Goal: Task Accomplishment & Management: Use online tool/utility

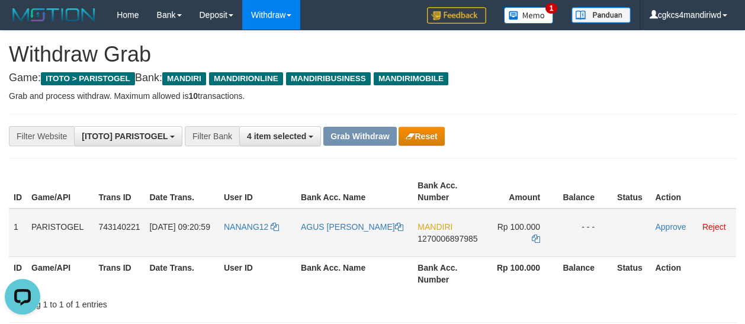
click at [245, 238] on td "NANANG12" at bounding box center [257, 232] width 77 height 49
copy link "NANANG12"
click at [62, 150] on div "**********" at bounding box center [372, 136] width 727 height 45
click at [319, 237] on td "AGUS [PERSON_NAME]" at bounding box center [354, 232] width 117 height 49
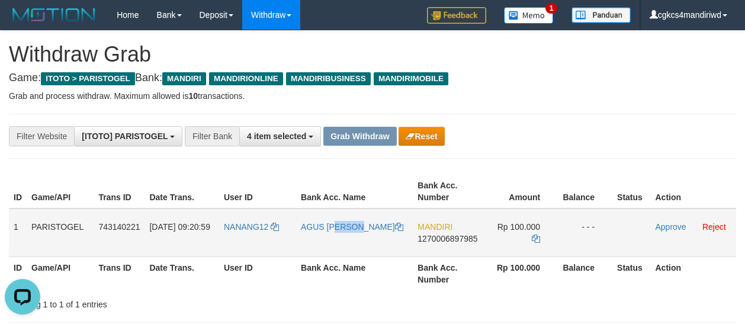
click at [319, 237] on td "AGUS [PERSON_NAME]" at bounding box center [354, 232] width 117 height 49
click at [349, 236] on td "AGUS [PERSON_NAME]" at bounding box center [354, 232] width 117 height 49
copy link "AGUS [PERSON_NAME]"
drag, startPoint x: 535, startPoint y: 228, endPoint x: 543, endPoint y: 227, distance: 7.7
click at [535, 234] on icon at bounding box center [536, 238] width 8 height 8
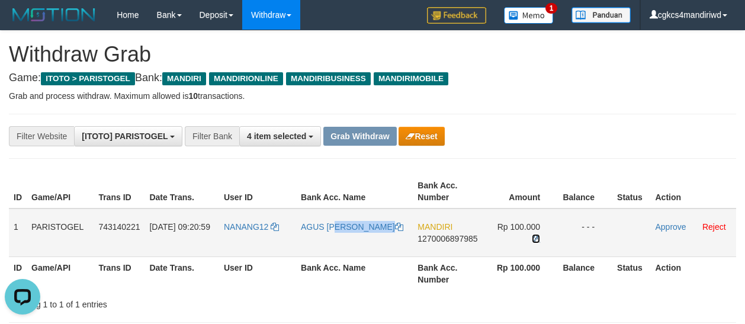
copy link "AGUS SUJANA"
click at [670, 232] on td "Approve Reject" at bounding box center [693, 232] width 86 height 49
click at [672, 227] on link "Approve" at bounding box center [670, 226] width 31 height 9
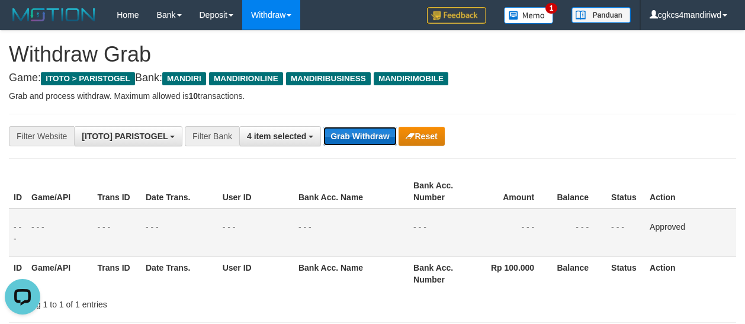
click at [358, 133] on button "Grab Withdraw" at bounding box center [359, 136] width 73 height 19
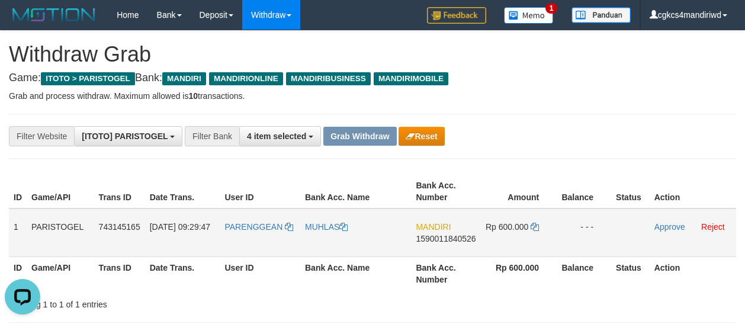
click at [258, 236] on td "PARENGGEAN" at bounding box center [260, 232] width 81 height 49
copy link "PARENGGEAN"
click at [565, 117] on div "**********" at bounding box center [372, 136] width 727 height 45
click at [252, 239] on td "PARENGGEAN" at bounding box center [260, 232] width 81 height 49
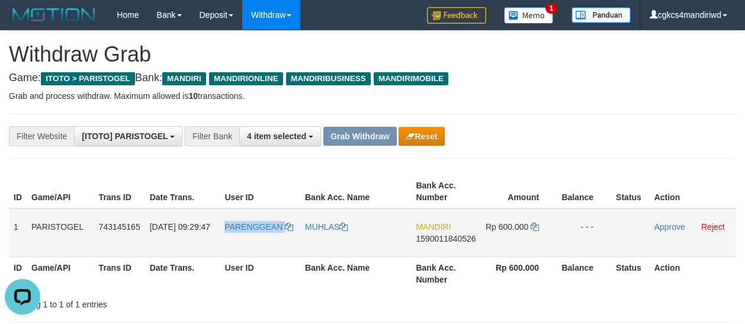
click at [252, 239] on td "PARENGGEAN" at bounding box center [260, 232] width 81 height 49
copy link "PARENGGEAN"
click at [319, 239] on td "MUHLAS" at bounding box center [355, 232] width 111 height 49
copy link "MUHLAS"
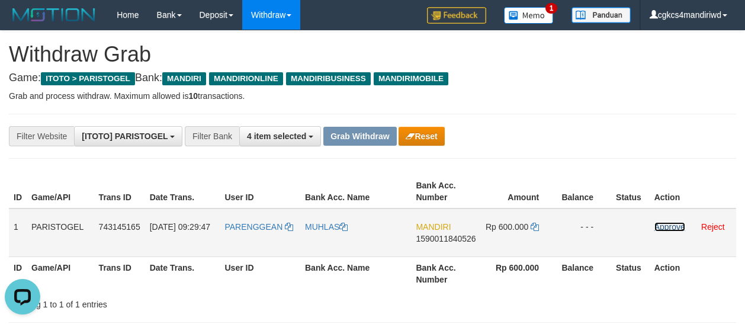
click at [667, 229] on link "Approve" at bounding box center [669, 226] width 31 height 9
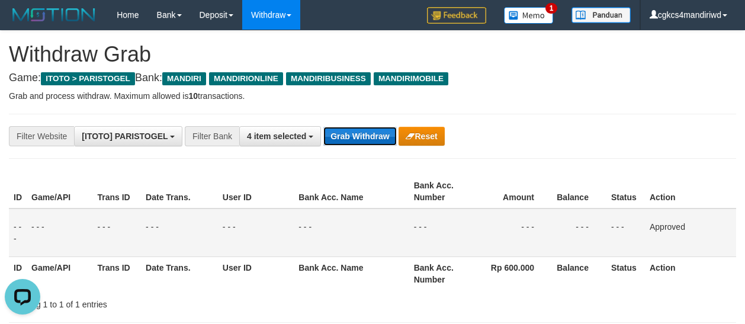
click at [378, 137] on button "Grab Withdraw" at bounding box center [359, 136] width 73 height 19
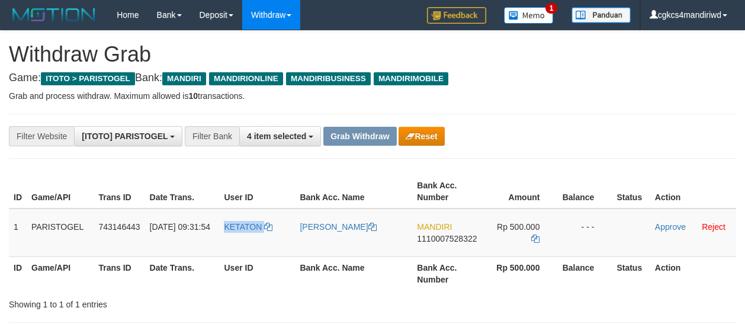
click at [253, 245] on td "KETATON" at bounding box center [257, 232] width 76 height 49
click at [249, 253] on td "KETATON" at bounding box center [257, 232] width 76 height 49
click at [327, 239] on td "[PERSON_NAME]" at bounding box center [353, 232] width 117 height 49
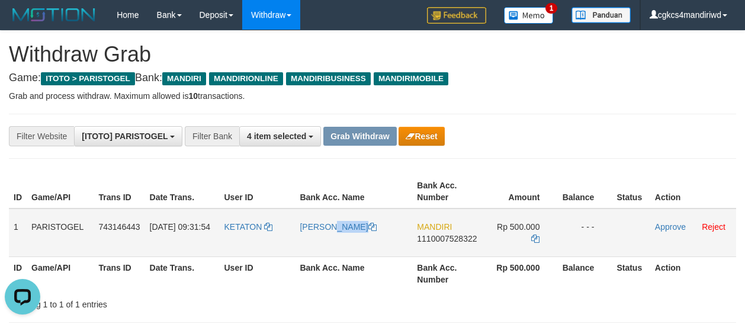
click at [327, 239] on td "[PERSON_NAME]" at bounding box center [353, 232] width 117 height 49
copy link "[PERSON_NAME]"
click at [121, 191] on th "Trans ID" at bounding box center [119, 192] width 51 height 34
click at [538, 234] on icon at bounding box center [535, 238] width 8 height 8
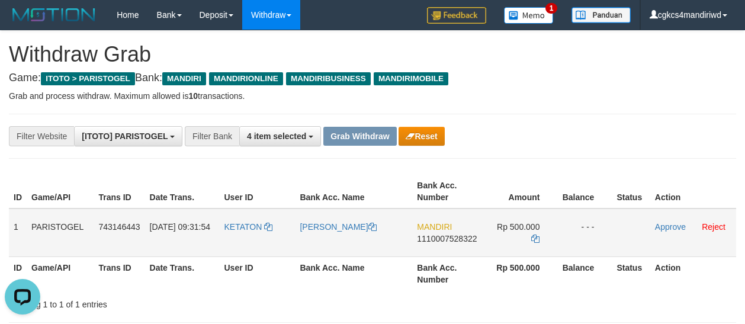
click at [240, 236] on td "KETATON" at bounding box center [257, 232] width 76 height 49
click at [671, 228] on link "Approve" at bounding box center [670, 226] width 31 height 9
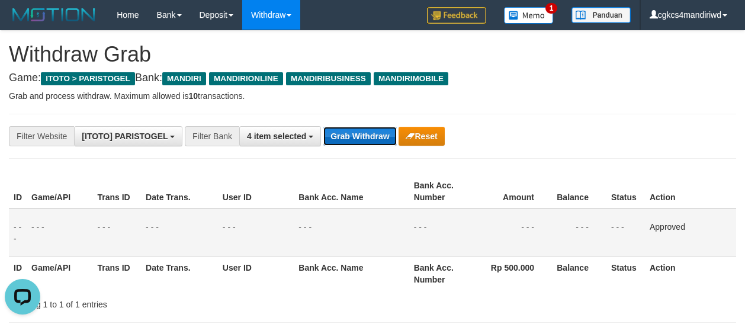
click at [362, 140] on button "Grab Withdraw" at bounding box center [359, 136] width 73 height 19
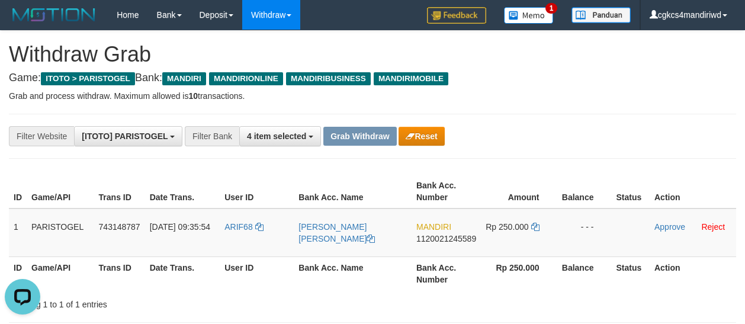
drag, startPoint x: 105, startPoint y: 169, endPoint x: 91, endPoint y: 167, distance: 15.0
click at [239, 241] on td "ARIF68" at bounding box center [257, 232] width 74 height 49
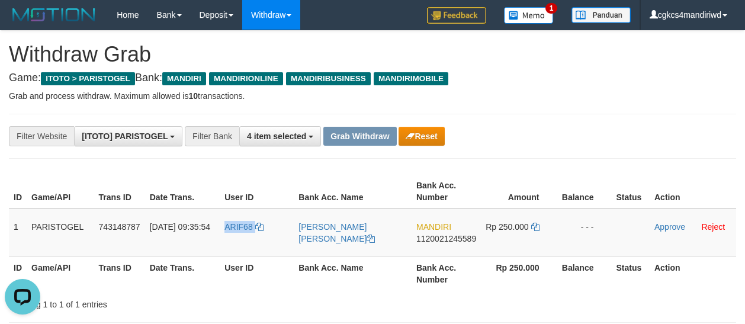
copy link "ARIF68"
drag, startPoint x: 551, startPoint y: 131, endPoint x: 409, endPoint y: 65, distance: 156.6
click at [551, 131] on div "**********" at bounding box center [310, 136] width 620 height 20
click at [240, 242] on td "ARIF68" at bounding box center [257, 232] width 74 height 49
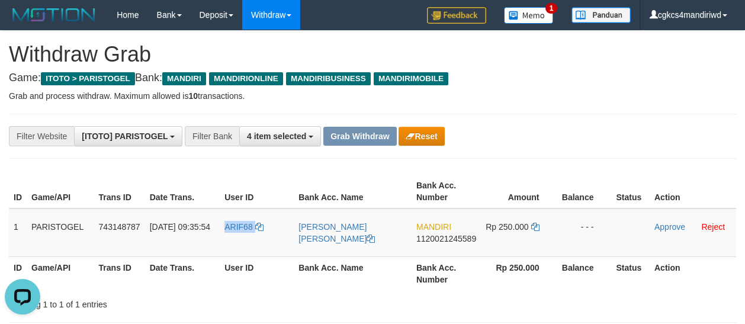
copy link "ARIF68"
click at [320, 255] on td "[PERSON_NAME]" at bounding box center [353, 232] width 118 height 49
copy link "[PERSON_NAME]"
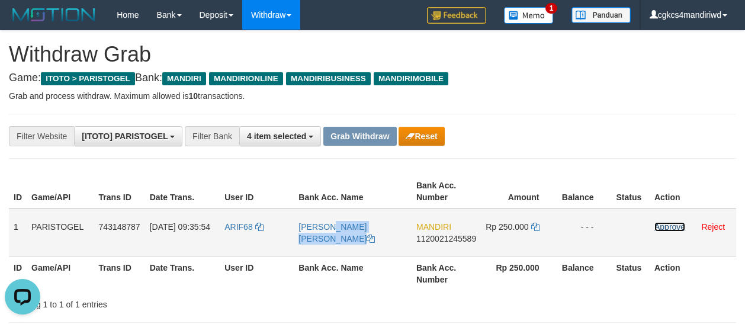
click at [677, 227] on link "Approve" at bounding box center [669, 226] width 31 height 9
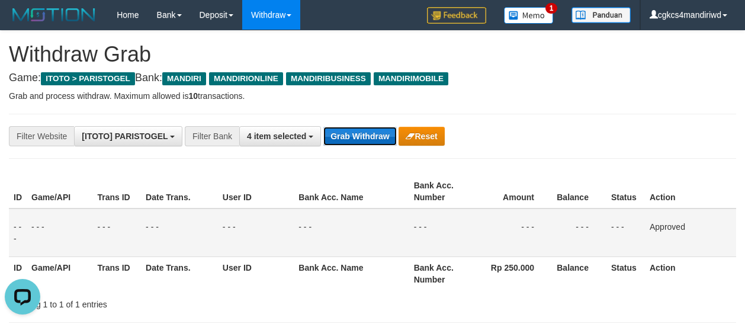
click at [357, 135] on button "Grab Withdraw" at bounding box center [359, 136] width 73 height 19
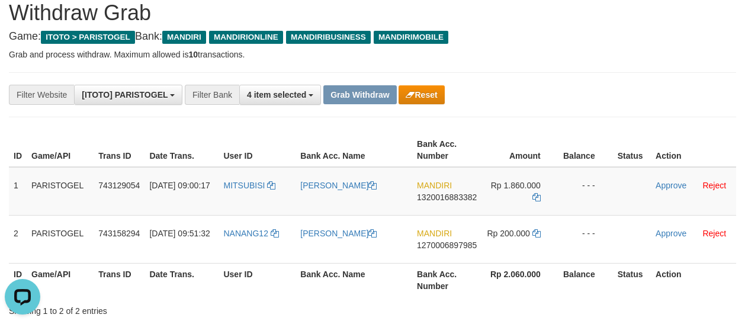
scroll to position [59, 0]
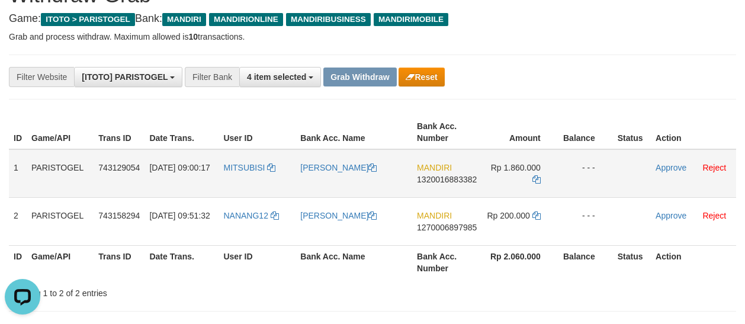
click at [242, 191] on td "MITSUBISI" at bounding box center [256, 173] width 77 height 49
copy link "MITSUBISI"
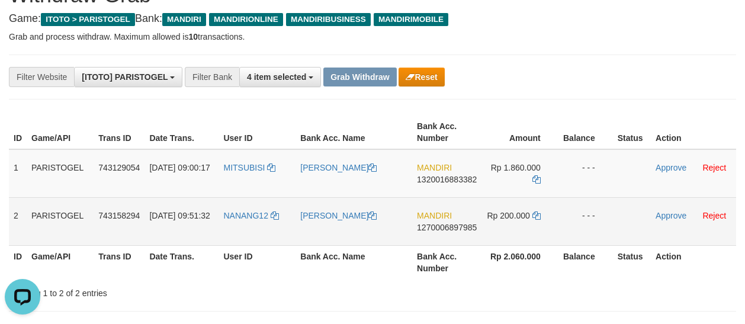
click at [260, 225] on td "NANANG12" at bounding box center [256, 221] width 77 height 48
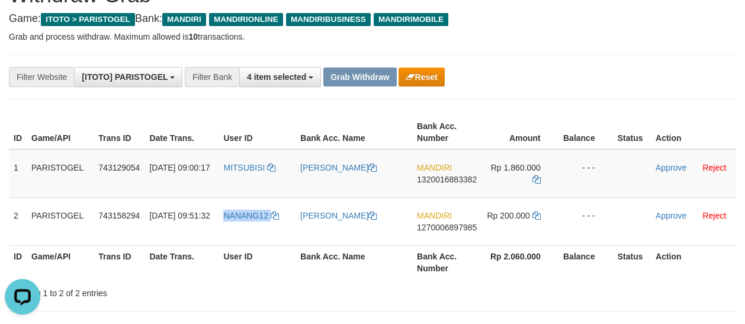
copy link "NANANG12"
click at [218, 131] on th "Date Trans." at bounding box center [181, 132] width 74 height 34
click at [124, 114] on div "ID Game/API Trans ID Date Trans. User ID Bank Acc. Name Bank Acc. Number Amount…" at bounding box center [372, 197] width 745 height 171
click at [236, 191] on td "MITSUBISI" at bounding box center [256, 173] width 77 height 49
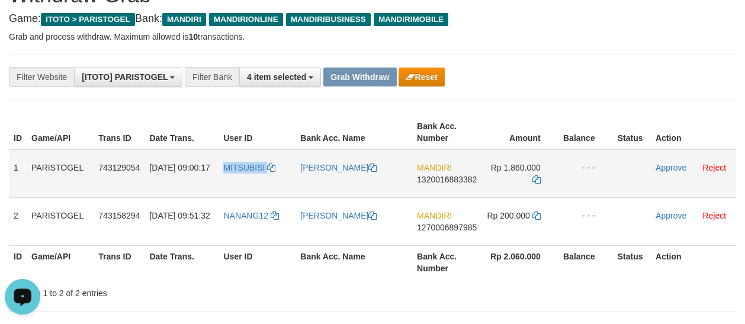
click at [236, 191] on td "MITSUBISI" at bounding box center [256, 173] width 77 height 49
copy span "MITSUBISI"
click at [239, 181] on td "MITSUBISI" at bounding box center [256, 173] width 77 height 49
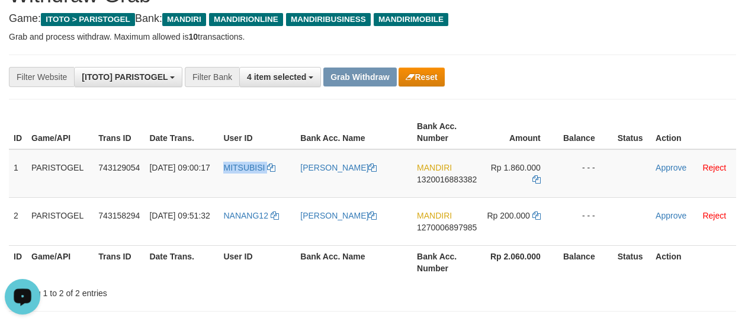
copy link "MITSUBISI"
click at [330, 181] on td "[PERSON_NAME]" at bounding box center [353, 173] width 117 height 49
click at [310, 173] on td "[PERSON_NAME]" at bounding box center [353, 173] width 117 height 49
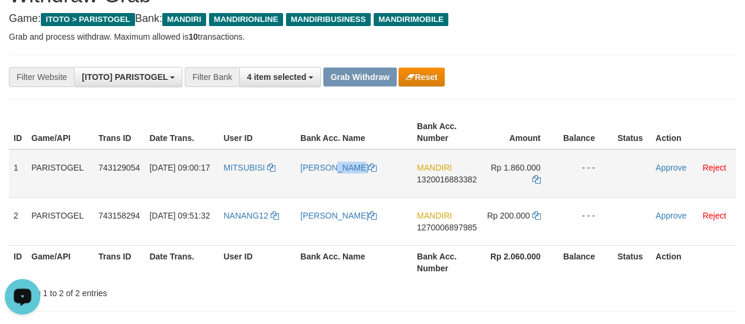
click at [333, 173] on td "[PERSON_NAME]" at bounding box center [353, 173] width 117 height 49
copy link "[PERSON_NAME]"
click at [667, 166] on link "Approve" at bounding box center [670, 167] width 31 height 9
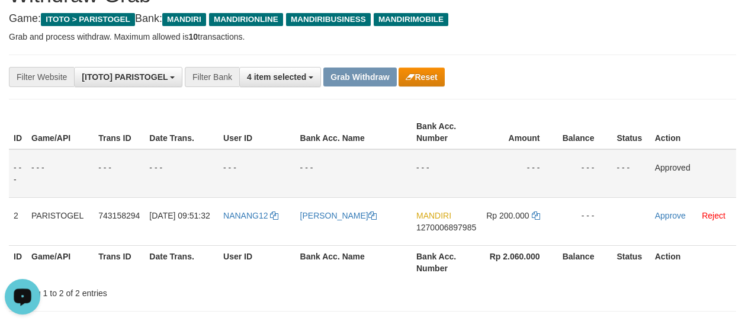
click at [242, 245] on th "User ID" at bounding box center [256, 262] width 77 height 34
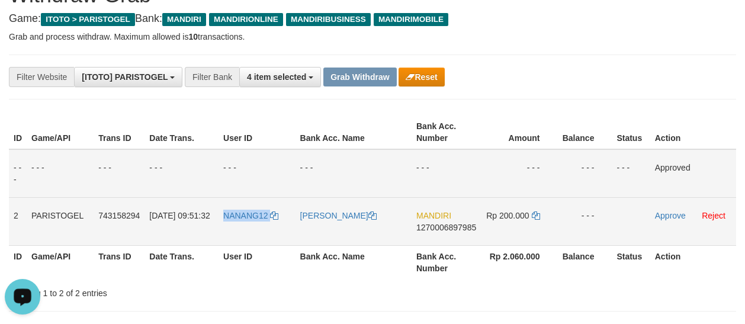
click at [242, 245] on td "NANANG12" at bounding box center [256, 221] width 77 height 48
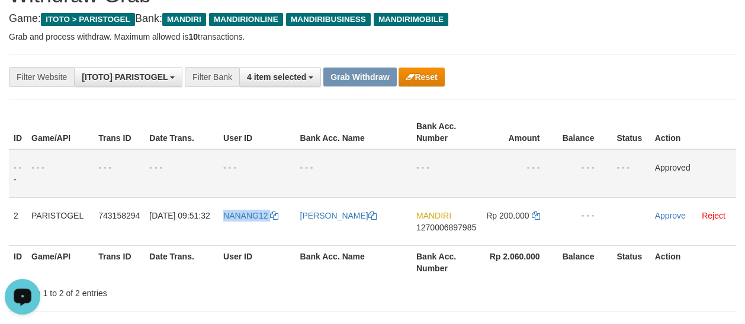
copy link "NANANG12"
drag, startPoint x: 658, startPoint y: 218, endPoint x: 371, endPoint y: 180, distance: 289.7
click at [658, 218] on link "Approve" at bounding box center [670, 215] width 31 height 9
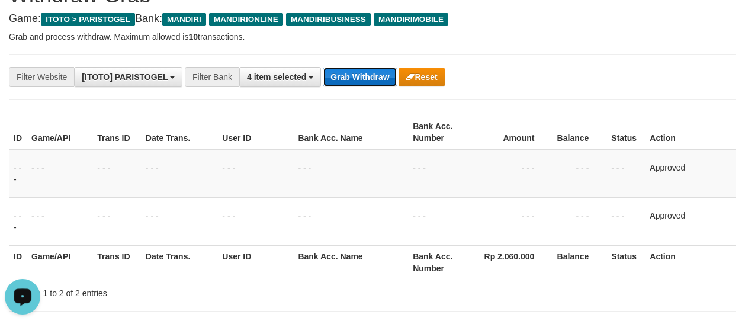
click at [367, 82] on button "Grab Withdraw" at bounding box center [359, 76] width 73 height 19
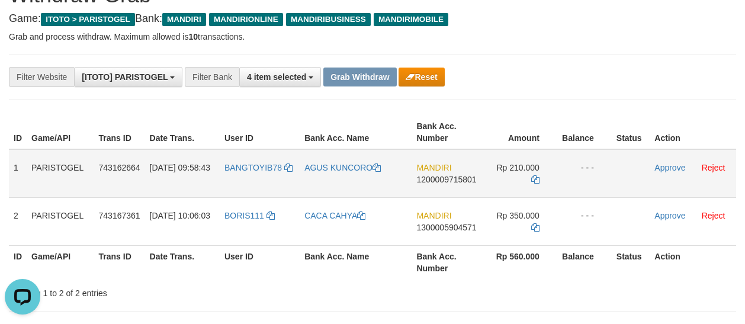
click at [260, 177] on td "BANGTOYIB78" at bounding box center [260, 173] width 80 height 49
copy link "BANGTOYIB78"
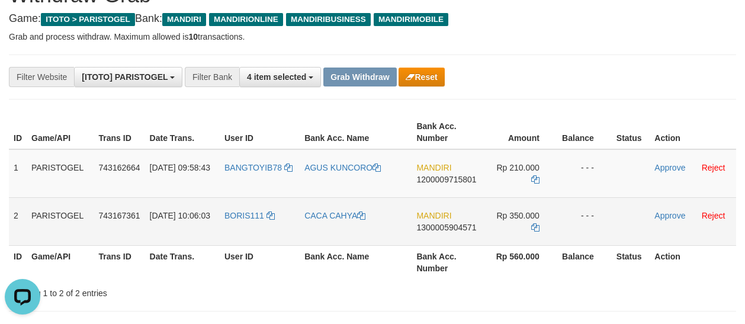
click at [256, 231] on td "BORIS111" at bounding box center [260, 221] width 80 height 48
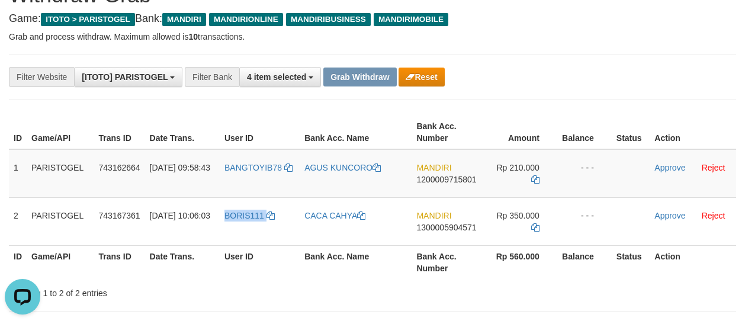
copy link "BORIS111"
click at [241, 185] on td "BANGTOYIB78" at bounding box center [260, 173] width 80 height 49
copy link "BANGTOYIB78"
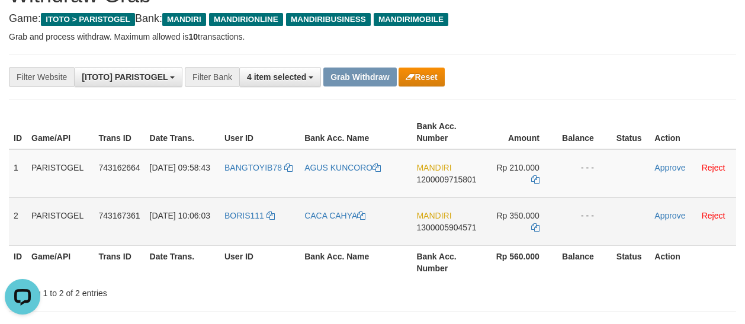
click at [255, 229] on td "BORIS111" at bounding box center [260, 221] width 80 height 48
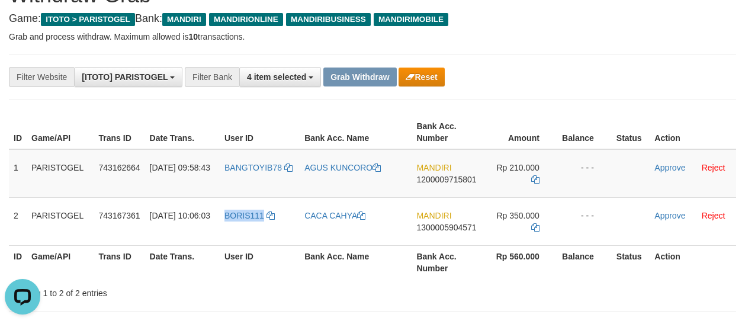
copy span "BORIS111"
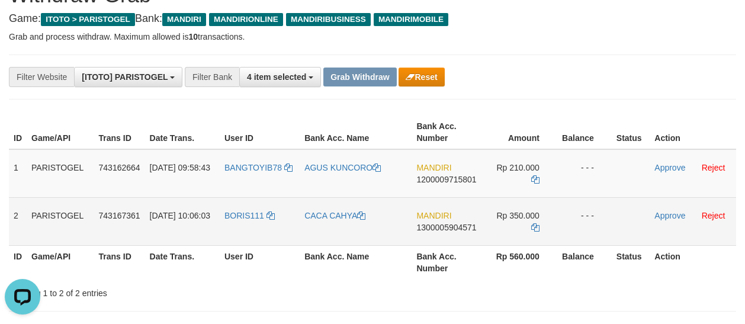
click at [329, 226] on td "CACA CAHYA" at bounding box center [356, 221] width 112 height 48
click at [317, 227] on td "CACA CAHYA" at bounding box center [356, 221] width 112 height 48
click at [335, 227] on td "CACA CAHYA" at bounding box center [356, 221] width 112 height 48
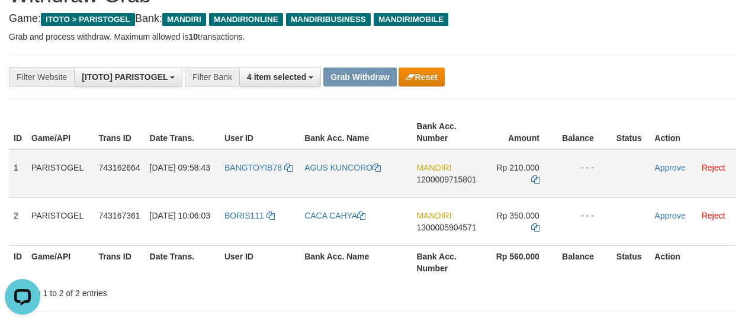
copy link "CACA CAHYA"
click at [314, 182] on td "AGUS KUNCORO" at bounding box center [356, 173] width 112 height 49
click at [332, 177] on td "AGUS KUNCORO" at bounding box center [356, 173] width 112 height 49
copy link "AGUS KUNCORO"
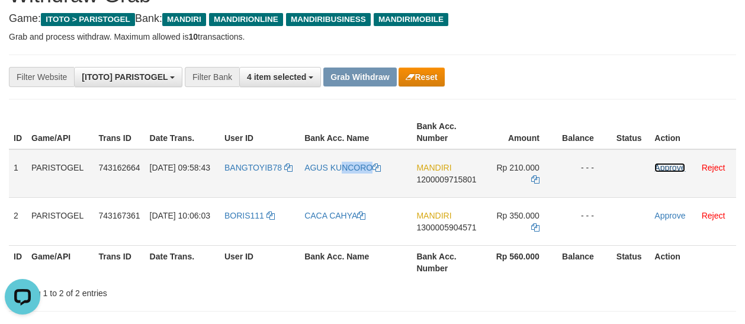
click at [670, 168] on link "Approve" at bounding box center [669, 167] width 31 height 9
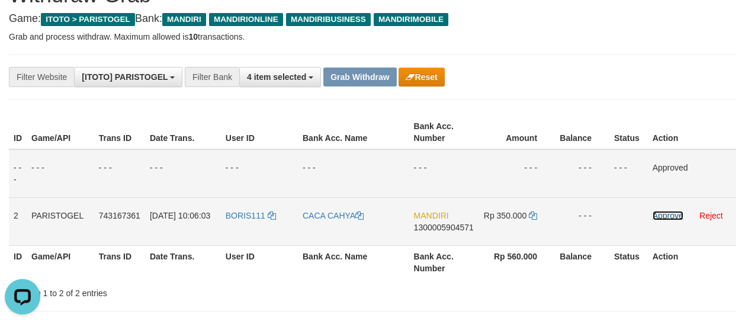
click at [671, 211] on link "Approve" at bounding box center [667, 215] width 31 height 9
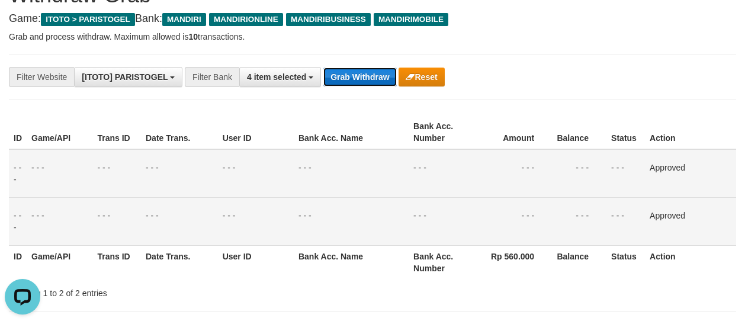
click at [359, 75] on button "Grab Withdraw" at bounding box center [359, 76] width 73 height 19
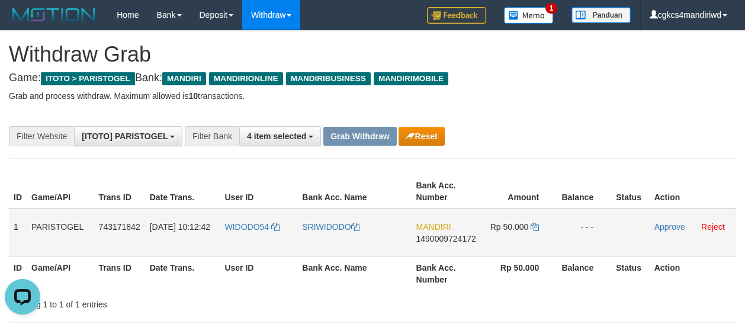
click at [255, 242] on td "WIDODO54" at bounding box center [259, 232] width 78 height 49
copy link "WIDODO54"
click at [252, 242] on td "WIDODO54" at bounding box center [259, 232] width 78 height 49
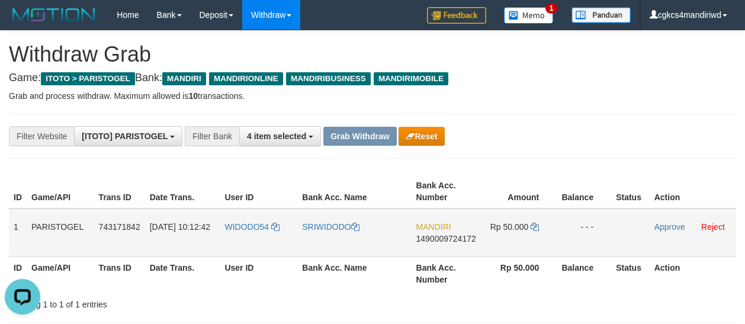
click at [326, 239] on td "SRIWIDODO" at bounding box center [354, 232] width 114 height 49
copy link "SRIWIDODO"
click at [532, 226] on icon at bounding box center [534, 227] width 8 height 8
copy link "SRIWIDODO"
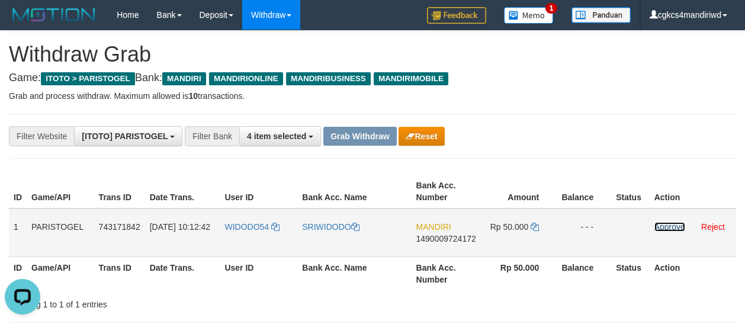
click at [664, 223] on link "Approve" at bounding box center [669, 226] width 31 height 9
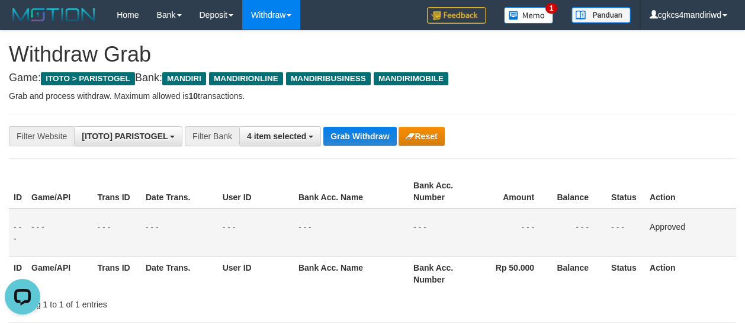
click at [438, 257] on th "Bank Acc. Number" at bounding box center [441, 273] width 65 height 34
